Goal: Leave review/rating

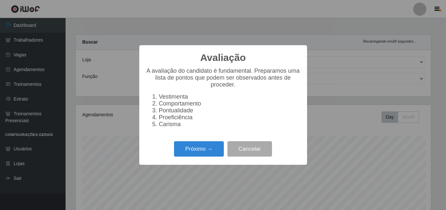
select select "264"
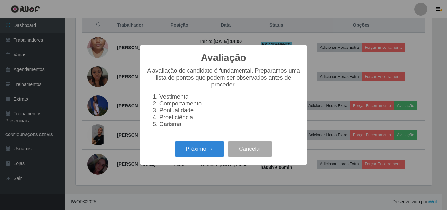
scroll to position [136, 356]
click at [204, 149] on button "Próximo →" at bounding box center [200, 148] width 50 height 15
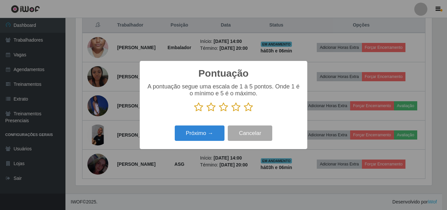
scroll to position [327199, 326979]
click at [246, 102] on div "A pontuação segue uma escala de 1 à 5 pontos. Onde 1 é o mínimo e 5 é o máximo." at bounding box center [223, 97] width 155 height 29
click at [247, 108] on icon at bounding box center [248, 107] width 9 height 10
click at [244, 112] on input "radio" at bounding box center [244, 112] width 0 height 0
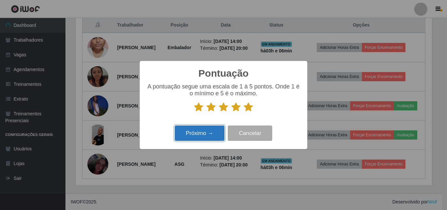
click at [213, 133] on button "Próximo →" at bounding box center [200, 132] width 50 height 15
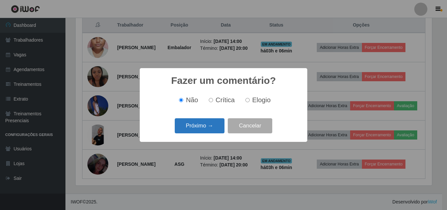
click at [204, 125] on button "Próximo →" at bounding box center [200, 125] width 50 height 15
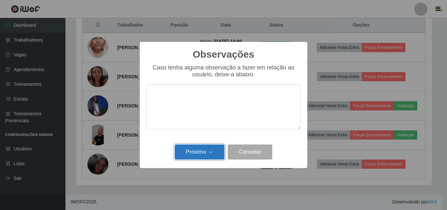
click at [213, 152] on button "Próximo →" at bounding box center [200, 151] width 50 height 15
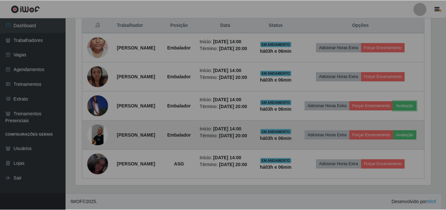
scroll to position [136, 360]
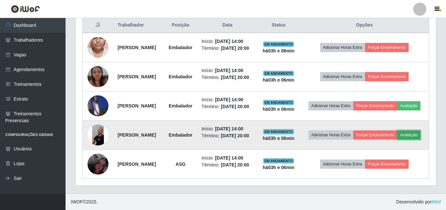
click at [397, 135] on button "Avaliação" at bounding box center [408, 134] width 23 height 9
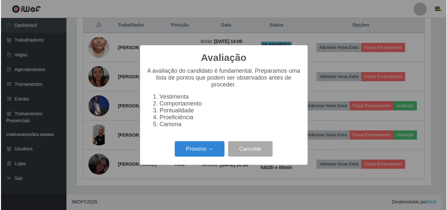
scroll to position [136, 356]
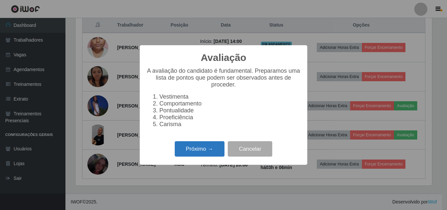
click at [194, 156] on button "Próximo →" at bounding box center [200, 148] width 50 height 15
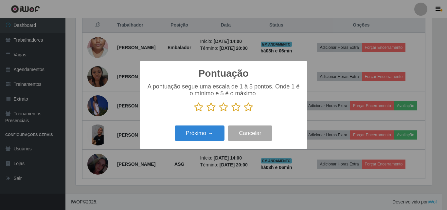
scroll to position [327199, 326979]
click at [247, 108] on icon at bounding box center [248, 107] width 9 height 10
click at [244, 112] on input "radio" at bounding box center [244, 112] width 0 height 0
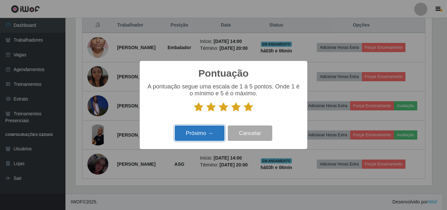
click at [213, 136] on button "Próximo →" at bounding box center [200, 132] width 50 height 15
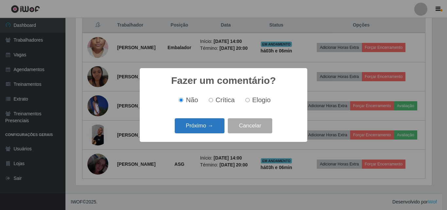
click at [208, 130] on button "Próximo →" at bounding box center [200, 125] width 50 height 15
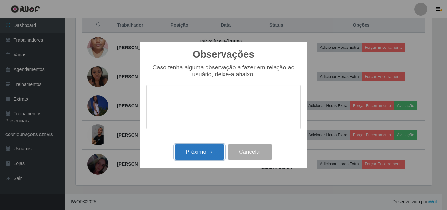
click at [200, 148] on button "Próximo →" at bounding box center [200, 151] width 50 height 15
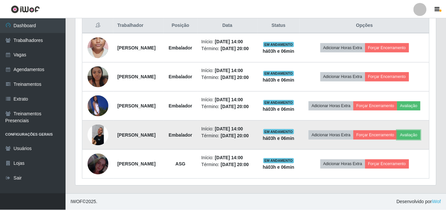
scroll to position [136, 360]
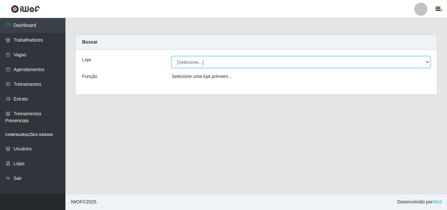
click at [205, 67] on select "[Selecione...] Supermercado Compre Bem - Itabaiana" at bounding box center [301, 61] width 259 height 11
select select "264"
click at [172, 56] on select "[Selecione...] Supermercado Compre Bem - Itabaiana" at bounding box center [301, 61] width 259 height 11
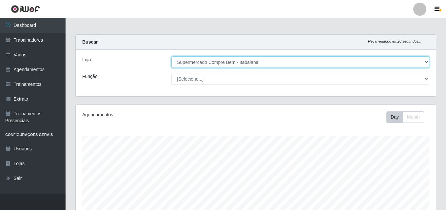
scroll to position [136, 360]
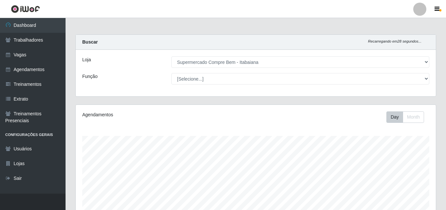
click at [158, 72] on div "Loja [Selecione...] Supermercado Compre Bem - Itabaiana Função [Selecione...] A…" at bounding box center [256, 73] width 360 height 46
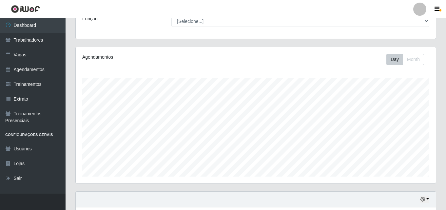
scroll to position [25, 0]
